Goal: Task Accomplishment & Management: Use online tool/utility

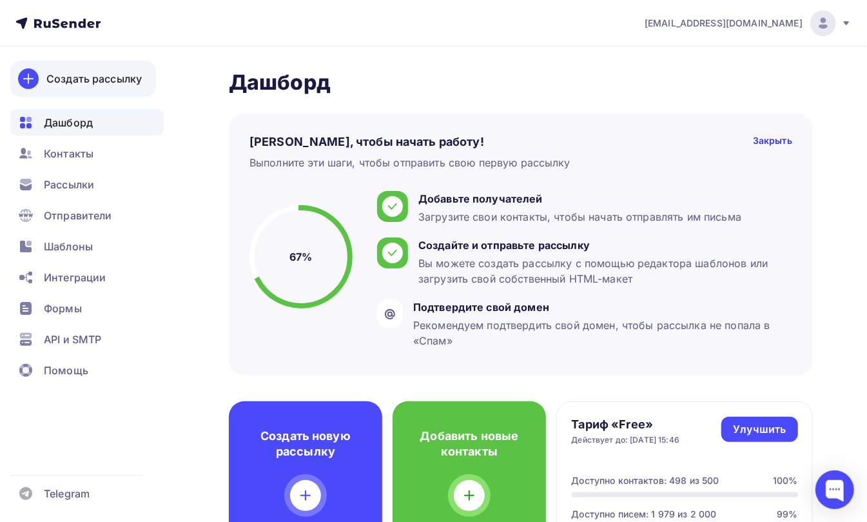
click at [72, 76] on div "Создать рассылку" at bounding box center [93, 78] width 95 height 15
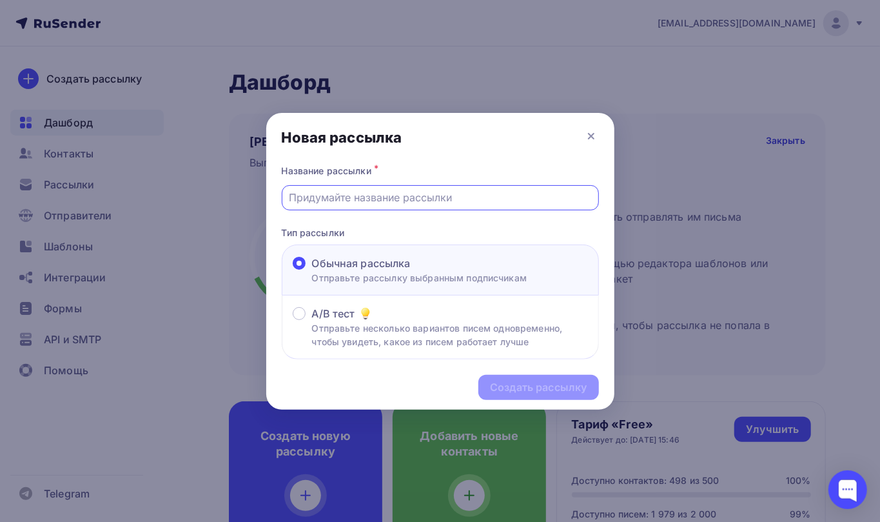
click at [300, 193] on input "text" at bounding box center [440, 197] width 302 height 15
type input "Ищу таланты для съемок видео"
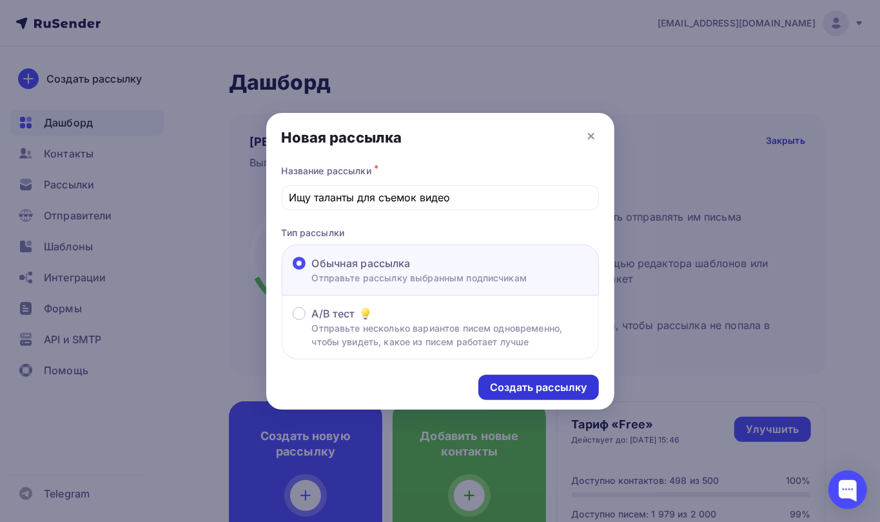
click at [535, 398] on div "Создать рассылку" at bounding box center [538, 387] width 120 height 25
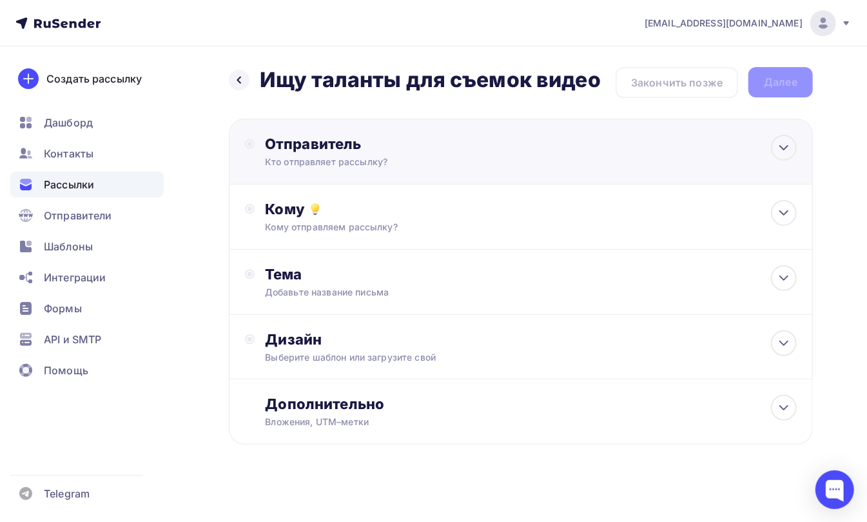
click at [293, 156] on div "Кто отправляет рассылку?" at bounding box center [390, 161] width 251 height 13
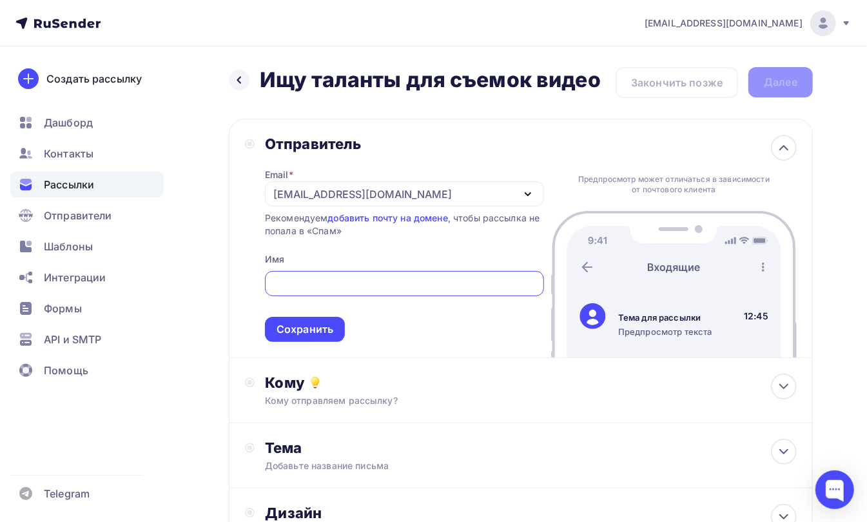
click at [310, 276] on div at bounding box center [404, 283] width 279 height 25
click at [302, 284] on input "text" at bounding box center [404, 283] width 264 height 15
type input "NBMHMF"
click at [294, 331] on div "Сохранить" at bounding box center [305, 329] width 57 height 15
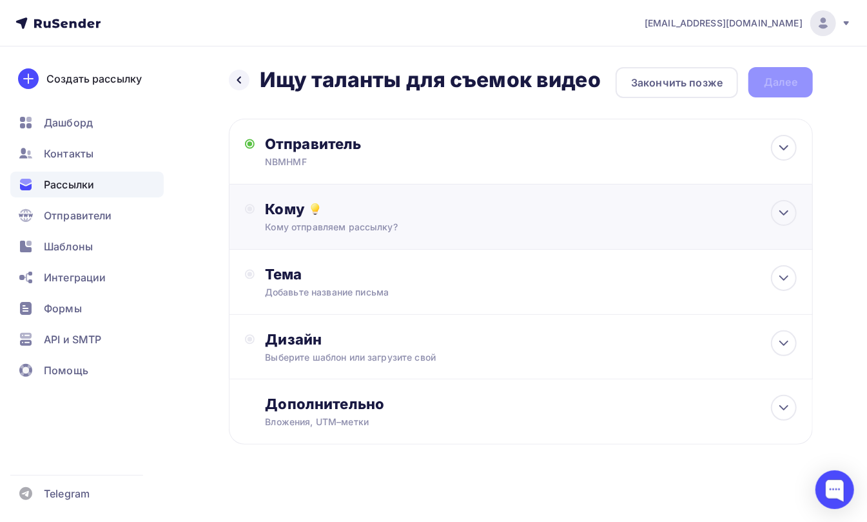
click at [291, 217] on div "Кому" at bounding box center [531, 209] width 532 height 18
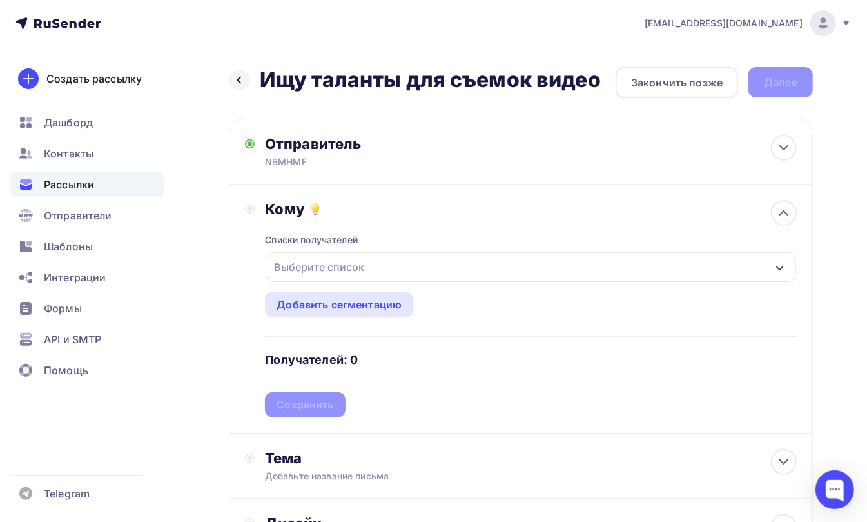
click at [291, 269] on div "Выберите список" at bounding box center [319, 266] width 101 height 23
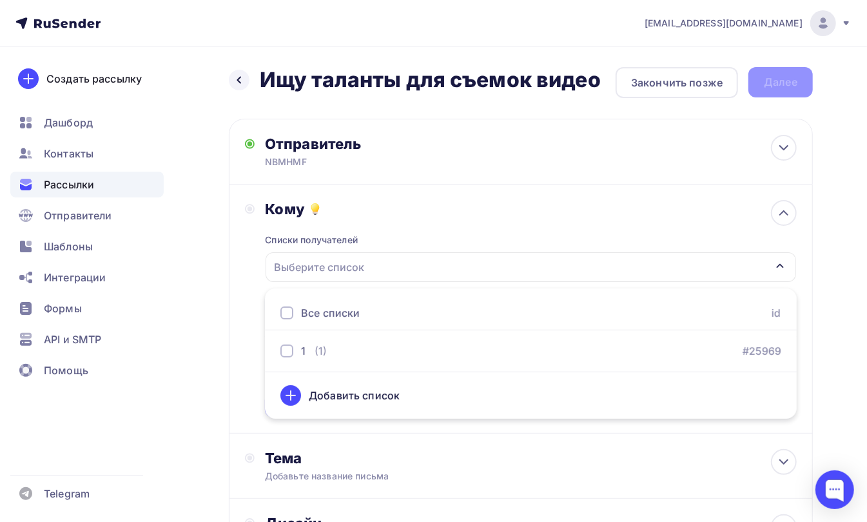
click at [286, 312] on div at bounding box center [286, 312] width 13 height 13
click at [249, 295] on div "Кому Списки получателей 1 Все списки id 1 (1) #25969 Добавить список Добавить с…" at bounding box center [521, 308] width 552 height 217
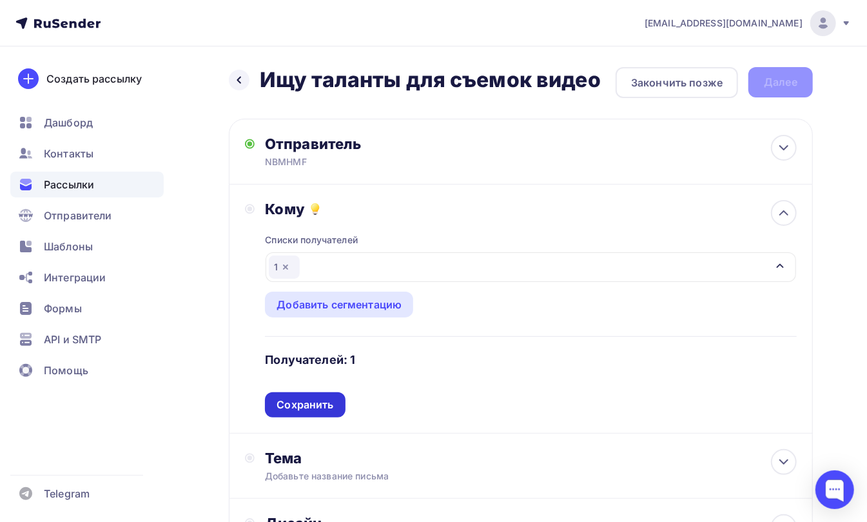
click at [295, 403] on div "Сохранить" at bounding box center [305, 404] width 57 height 15
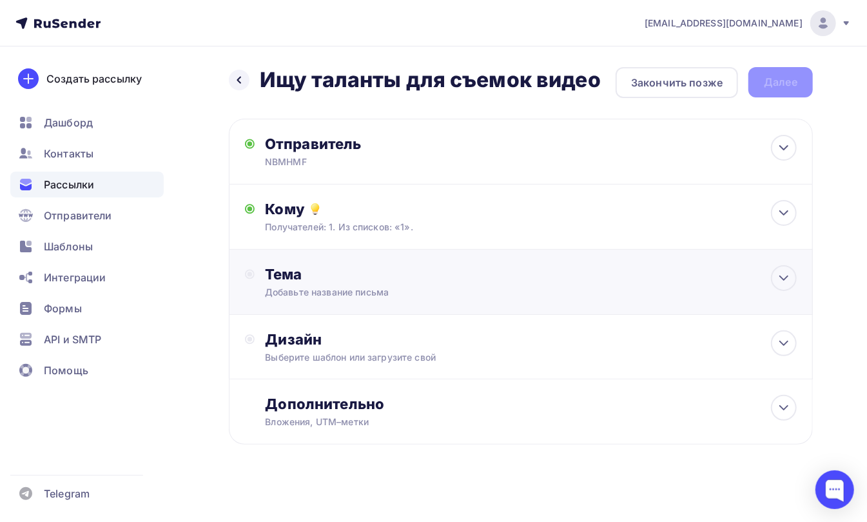
click at [280, 279] on div "Тема" at bounding box center [392, 274] width 255 height 18
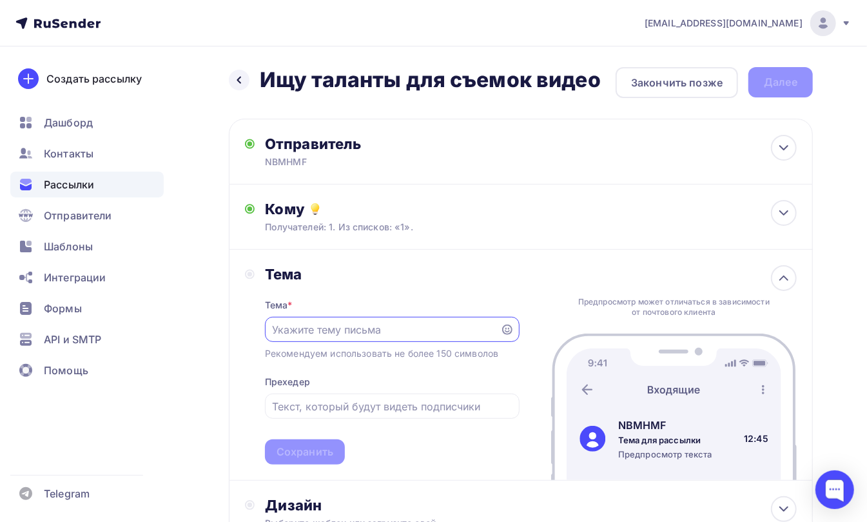
click at [292, 326] on input "text" at bounding box center [382, 329] width 221 height 15
type input "HMGMFGHM"
click at [300, 406] on input "text" at bounding box center [392, 405] width 240 height 15
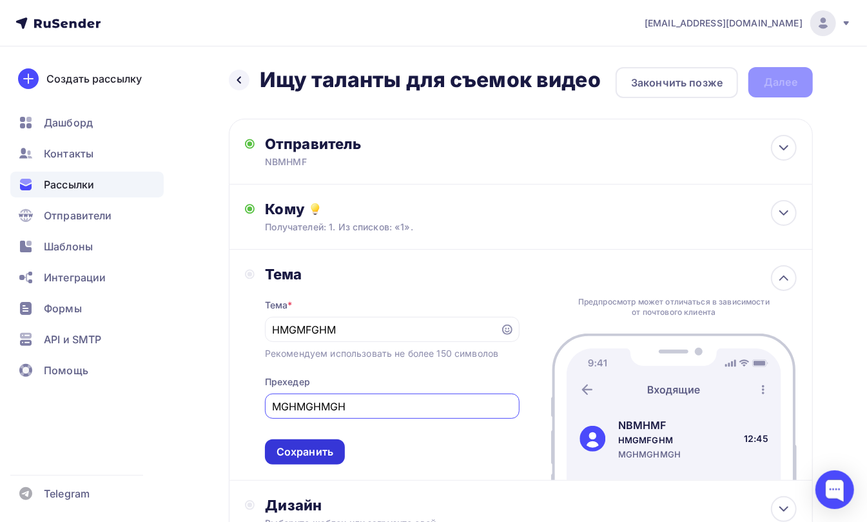
type input "MGHMGHMGH"
click at [304, 455] on div "Сохранить" at bounding box center [305, 451] width 57 height 15
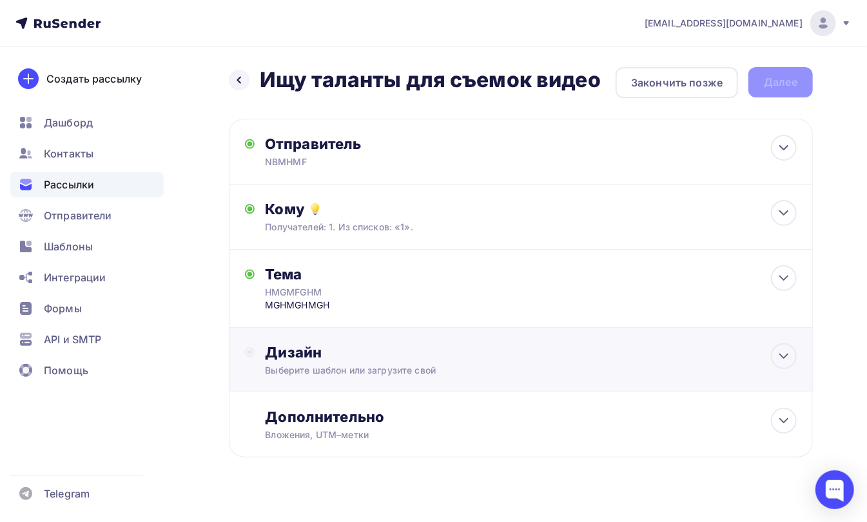
click at [284, 354] on div "Дизайн" at bounding box center [531, 352] width 532 height 18
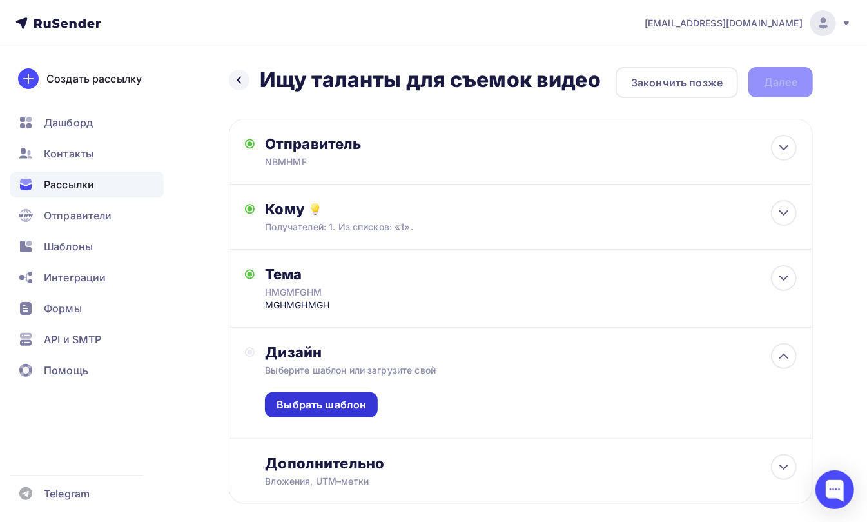
click at [307, 400] on div "Выбрать шаблон" at bounding box center [322, 404] width 90 height 15
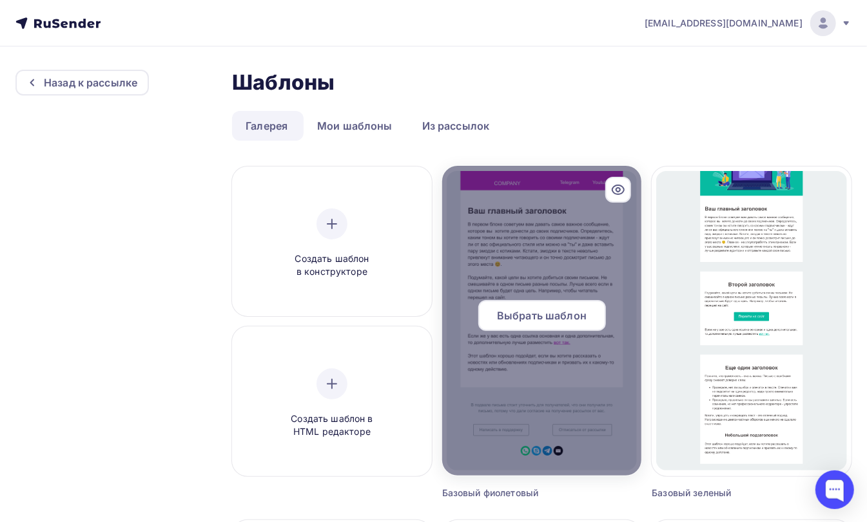
click at [526, 321] on span "Выбрать шаблон" at bounding box center [542, 315] width 90 height 15
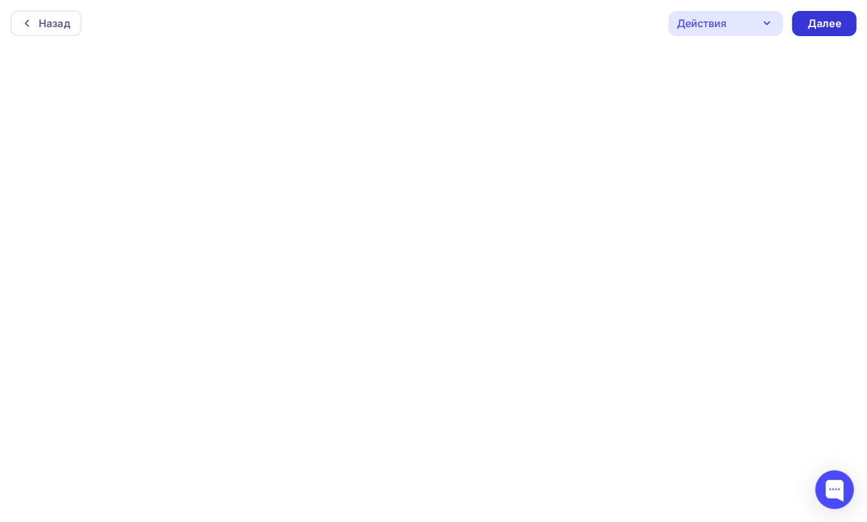
click at [834, 17] on div "Далее" at bounding box center [825, 23] width 34 height 15
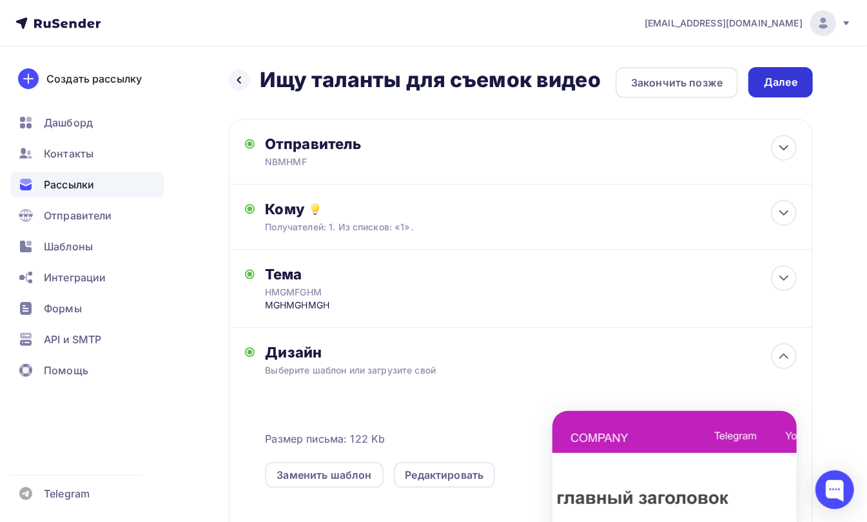
click at [779, 80] on div "Далее" at bounding box center [781, 82] width 34 height 15
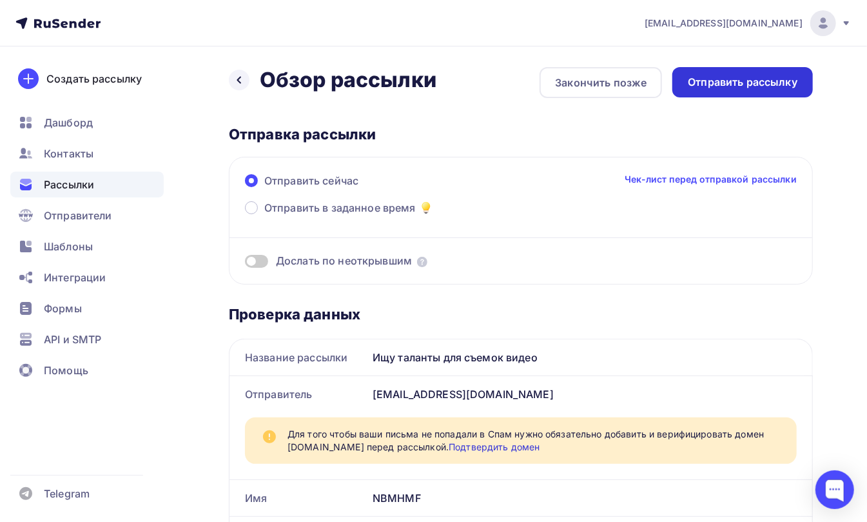
click at [720, 85] on div "Отправить рассылку" at bounding box center [743, 82] width 110 height 15
